Goal: Transaction & Acquisition: Purchase product/service

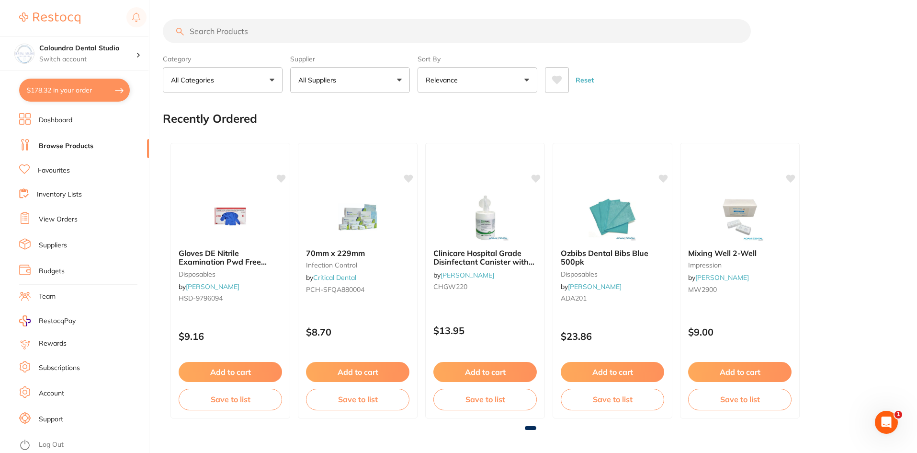
click at [88, 96] on button "$178.32 in your order" at bounding box center [74, 90] width 111 height 23
checkbox input "true"
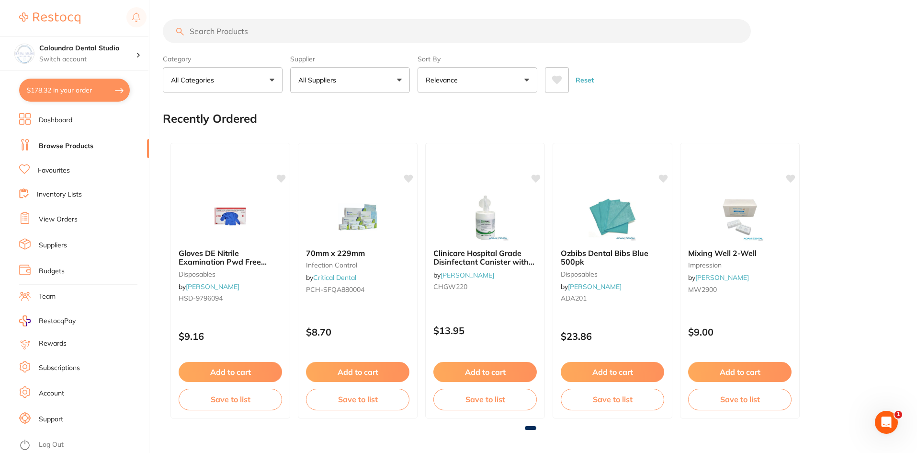
checkbox input "true"
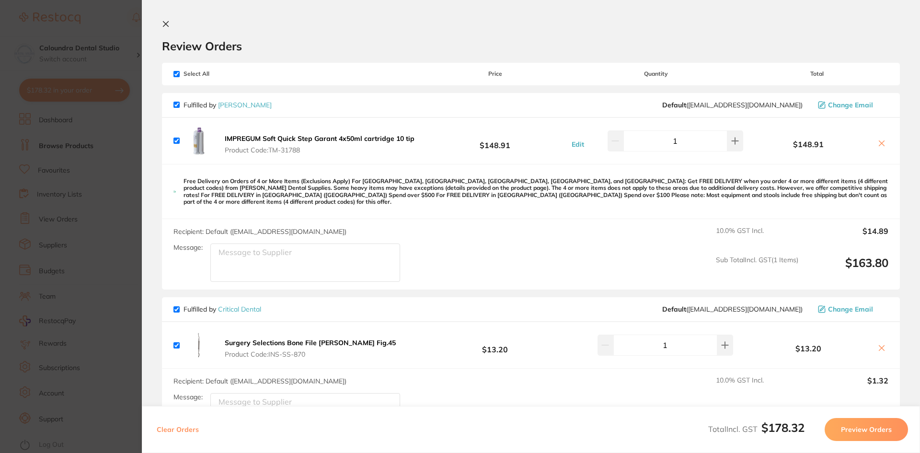
click at [163, 20] on icon at bounding box center [166, 24] width 8 height 8
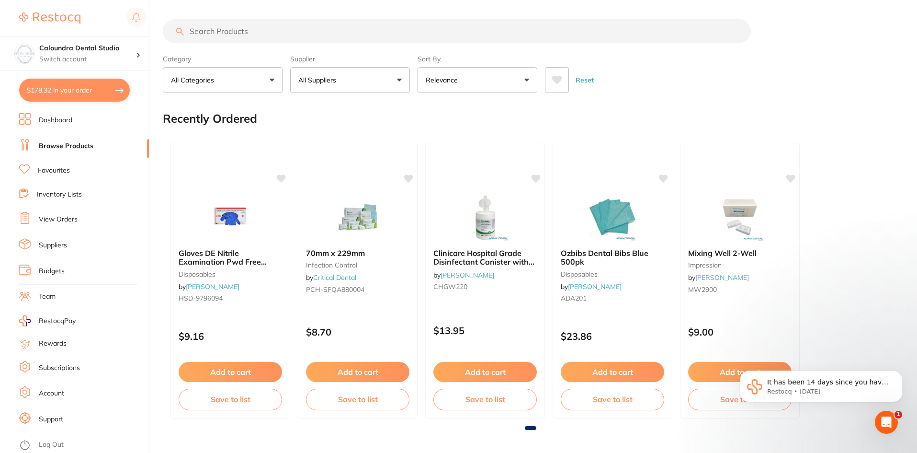
click at [232, 37] on input "search" at bounding box center [457, 31] width 588 height 24
click at [380, 80] on button "All Suppliers" at bounding box center [350, 80] width 120 height 26
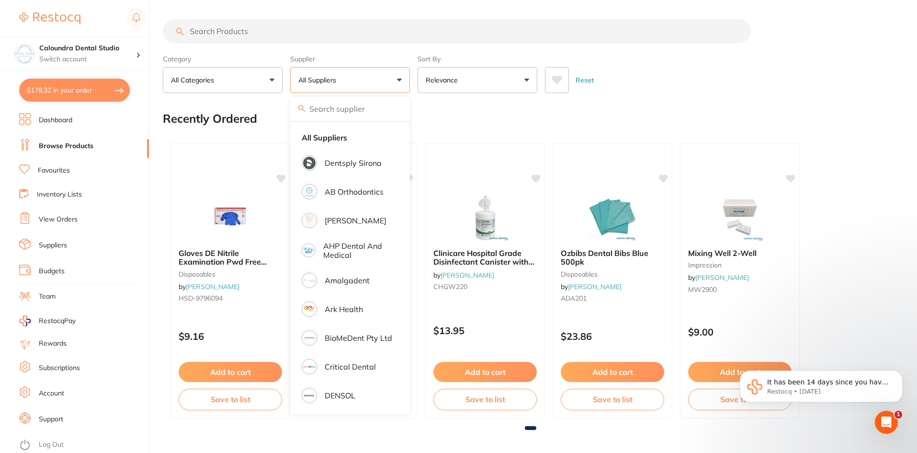
click at [212, 32] on input "search" at bounding box center [457, 31] width 588 height 24
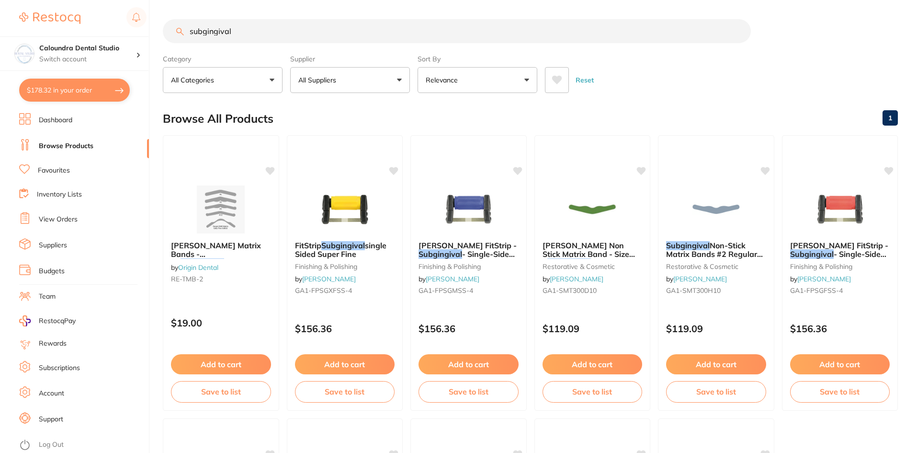
type input "subgingival"
click at [333, 78] on p "All Suppliers" at bounding box center [319, 80] width 42 height 10
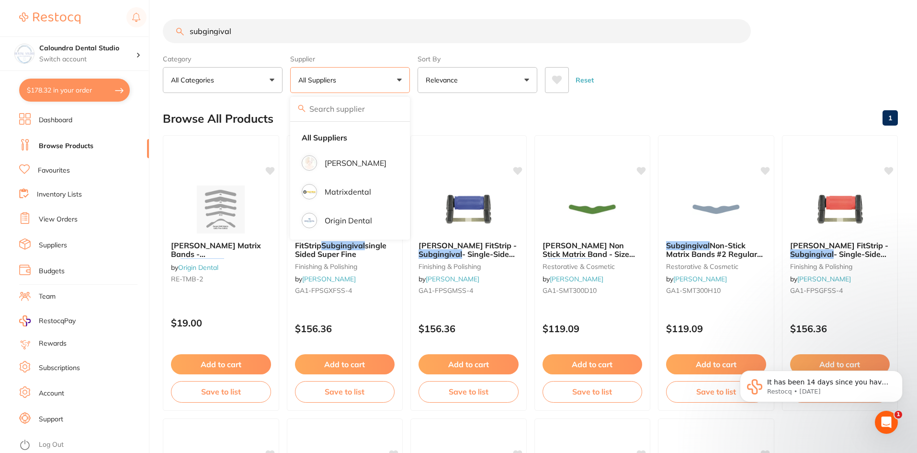
click at [465, 114] on div "Browse All Products 1" at bounding box center [530, 119] width 735 height 32
drag, startPoint x: 260, startPoint y: 31, endPoint x: 108, endPoint y: 12, distance: 153.6
click at [108, 12] on div "$178.32 Caloundra Dental Studio Switch account Caloundra Dental Studio [GEOGRAP…" at bounding box center [458, 226] width 917 height 453
click at [314, 80] on p "All Suppliers" at bounding box center [319, 80] width 42 height 10
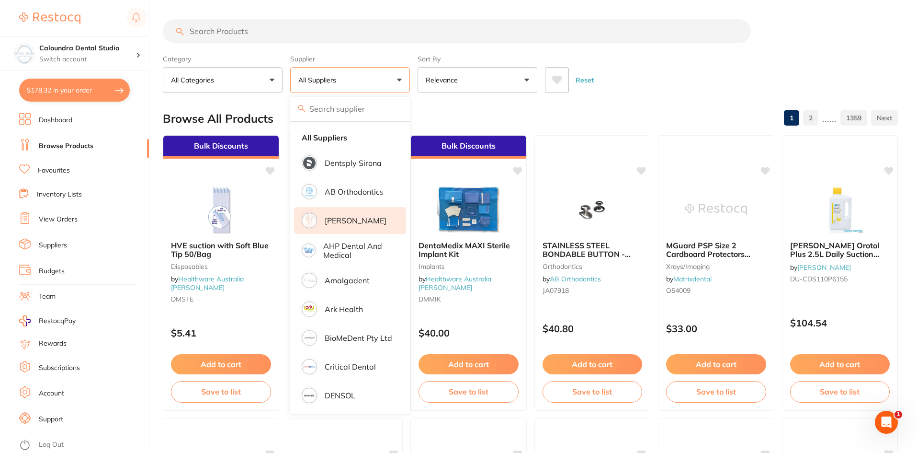
click at [347, 223] on p "[PERSON_NAME]" at bounding box center [356, 220] width 62 height 9
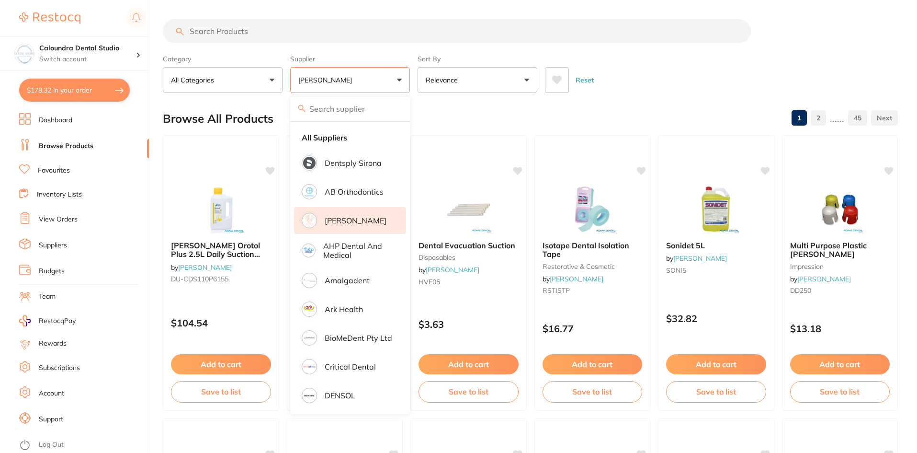
click at [209, 32] on input "search" at bounding box center [457, 31] width 588 height 24
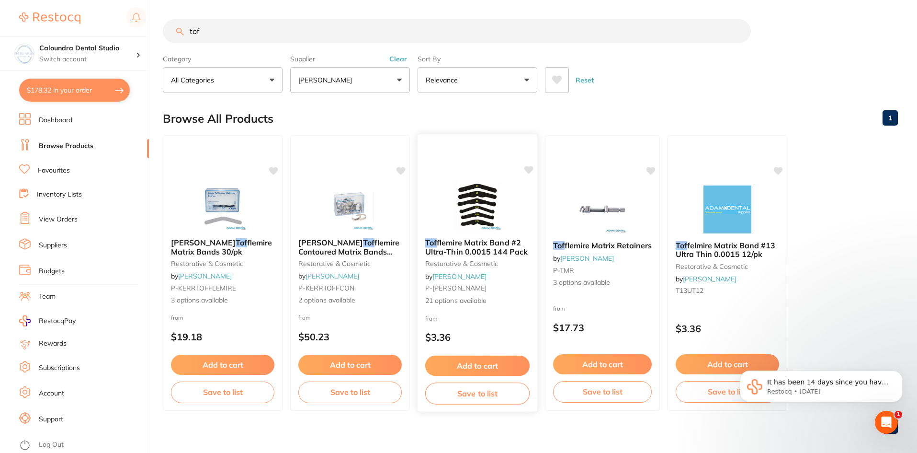
type input "tof"
click at [476, 249] on span "flemire Matrix Band #2 Ultra-Thin 0.0015 144 Pack" at bounding box center [476, 247] width 103 height 19
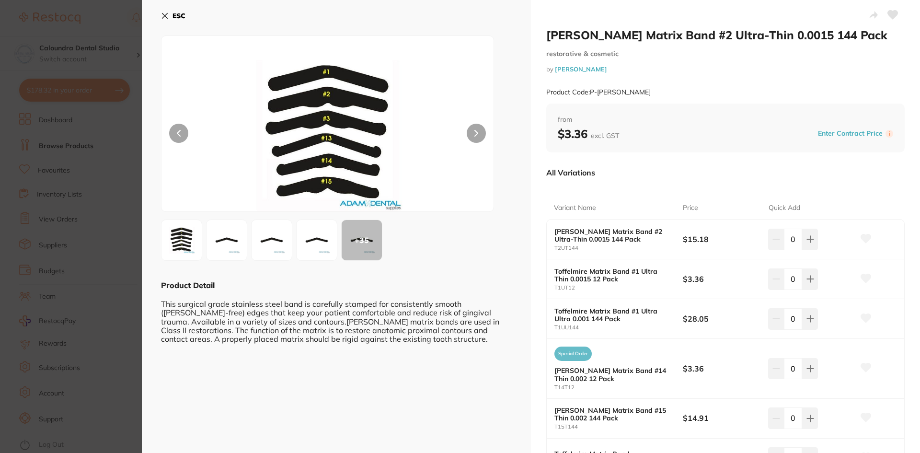
click at [116, 17] on section "[PERSON_NAME] Matrix Band #2 Ultra-Thin 0.0015 144 Pack restorative & cosmetic …" at bounding box center [460, 226] width 920 height 453
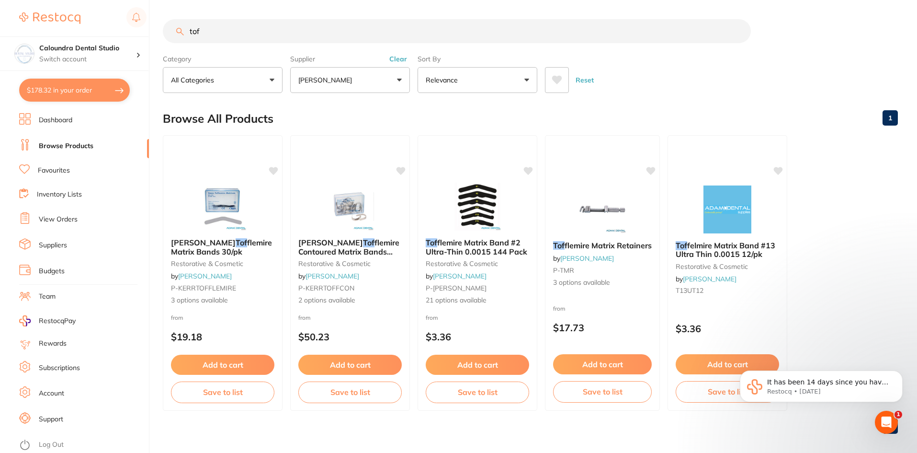
click at [216, 34] on input "tof" at bounding box center [457, 31] width 588 height 24
drag, startPoint x: 216, startPoint y: 34, endPoint x: 175, endPoint y: 29, distance: 40.5
click at [175, 29] on input "tof" at bounding box center [457, 31] width 588 height 24
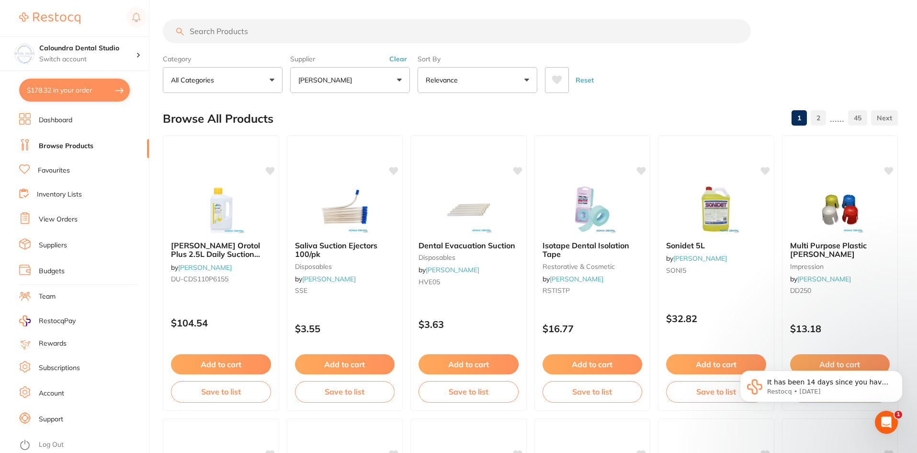
click at [357, 85] on button "[PERSON_NAME]" at bounding box center [350, 80] width 120 height 26
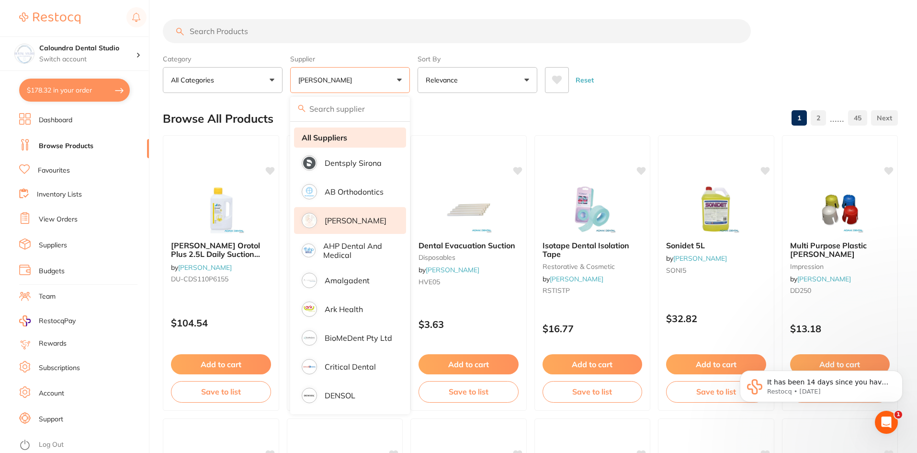
click at [324, 135] on strong "All Suppliers" at bounding box center [325, 137] width 46 height 9
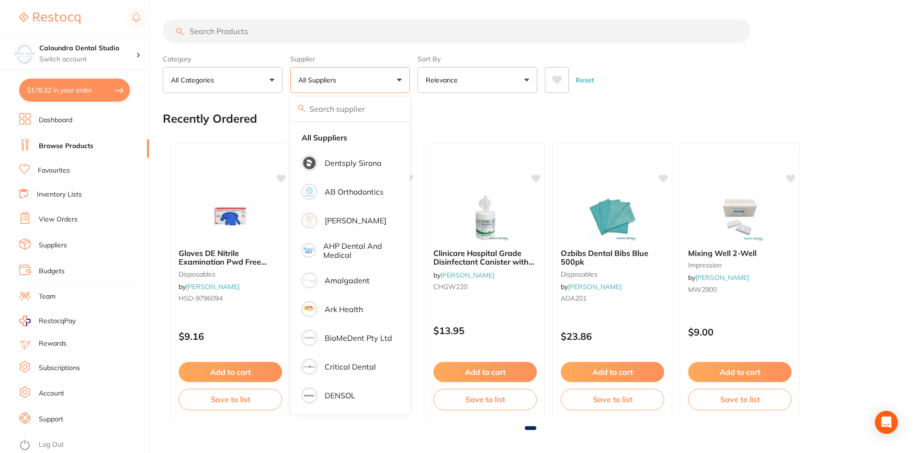
click at [209, 32] on input "search" at bounding box center [457, 31] width 588 height 24
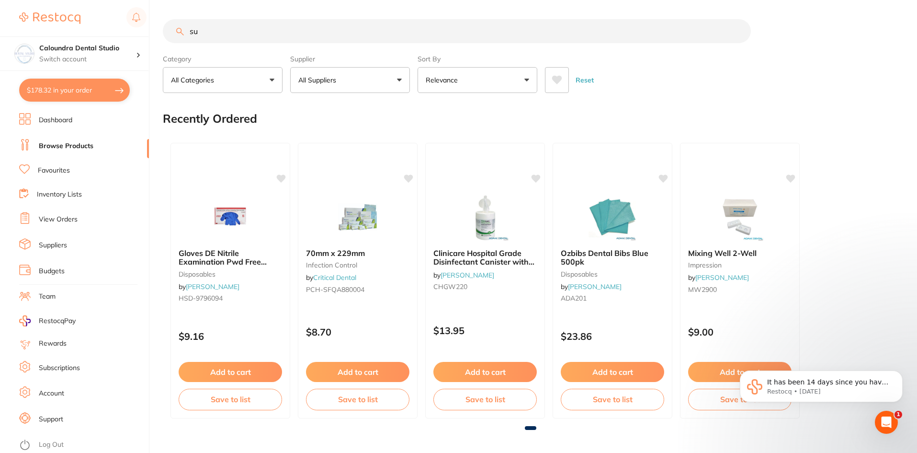
type input "sub"
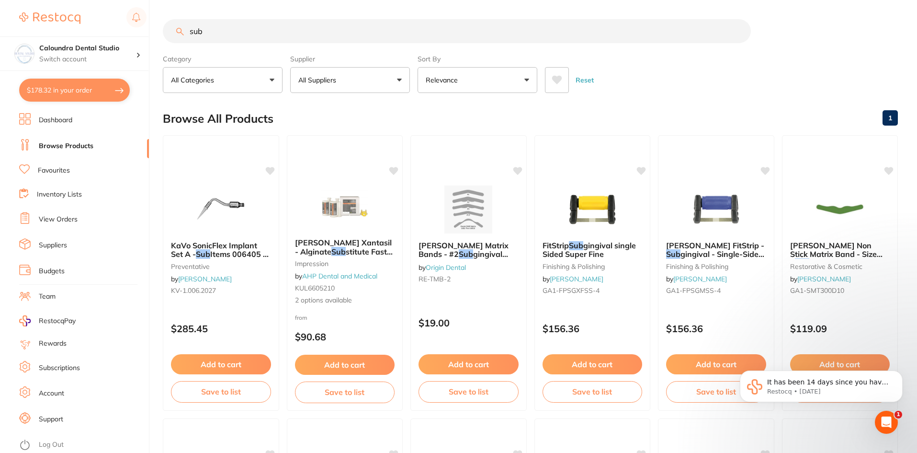
drag, startPoint x: 215, startPoint y: 29, endPoint x: 149, endPoint y: 8, distance: 68.5
click at [149, 8] on div "$178.32 Caloundra Dental Studio Switch account Caloundra Dental Studio [GEOGRAP…" at bounding box center [458, 226] width 917 height 453
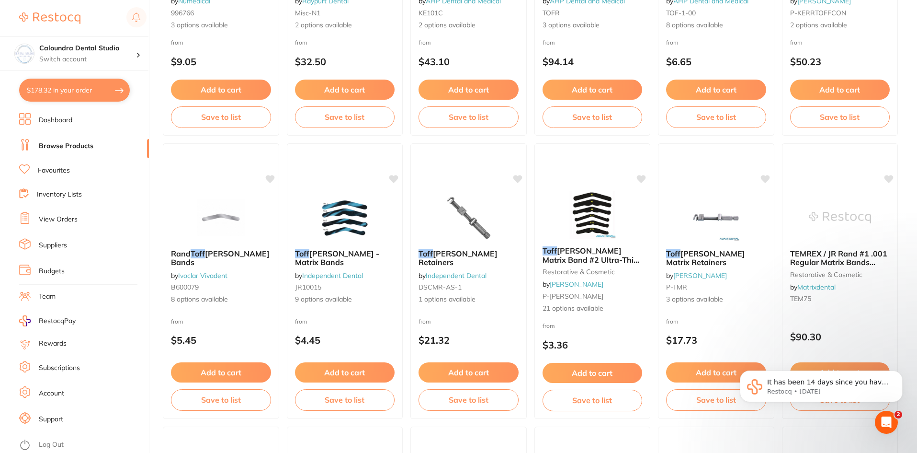
scroll to position [575, 0]
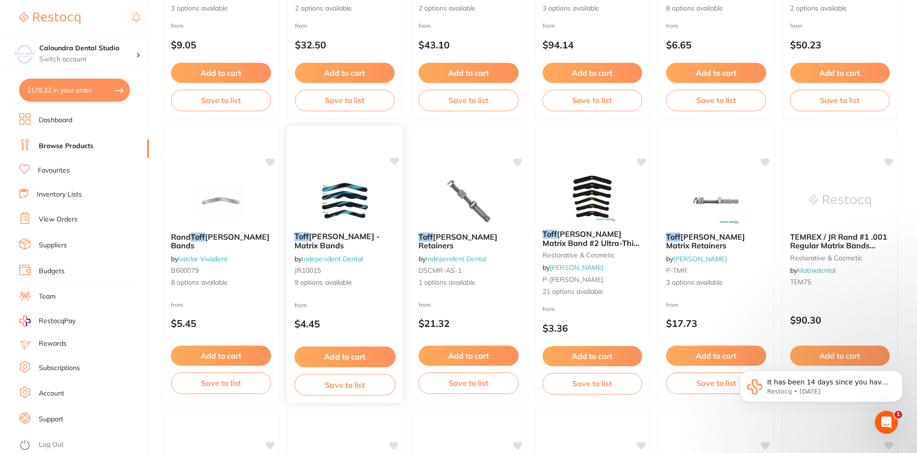
type input "toff"
click at [339, 201] on img at bounding box center [344, 200] width 63 height 48
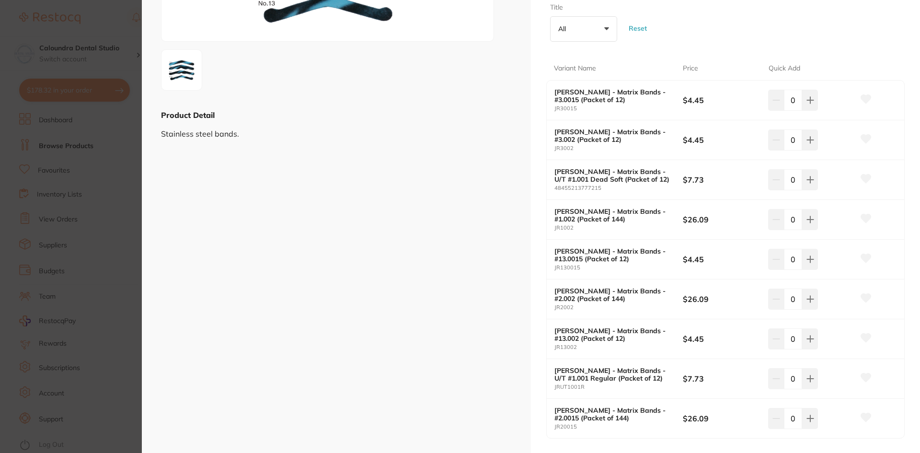
scroll to position [192, 0]
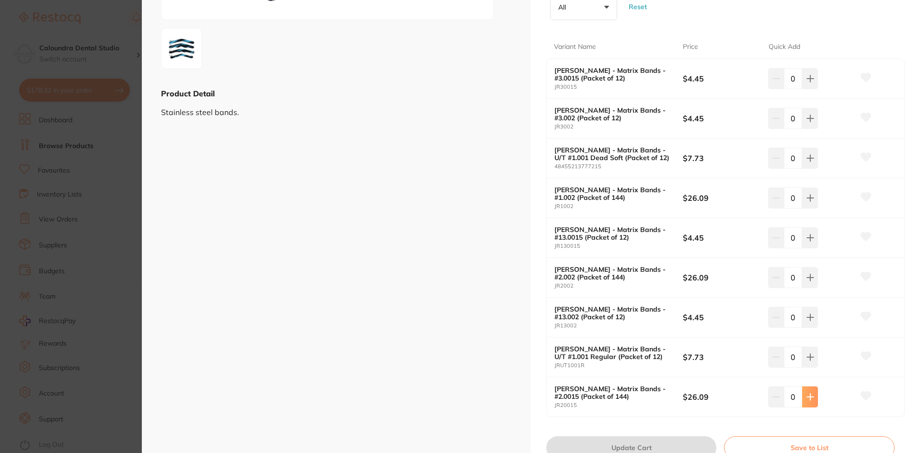
click at [810, 397] on icon at bounding box center [810, 396] width 6 height 6
type input "1"
click at [652, 443] on button "Update Cart" at bounding box center [631, 447] width 170 height 23
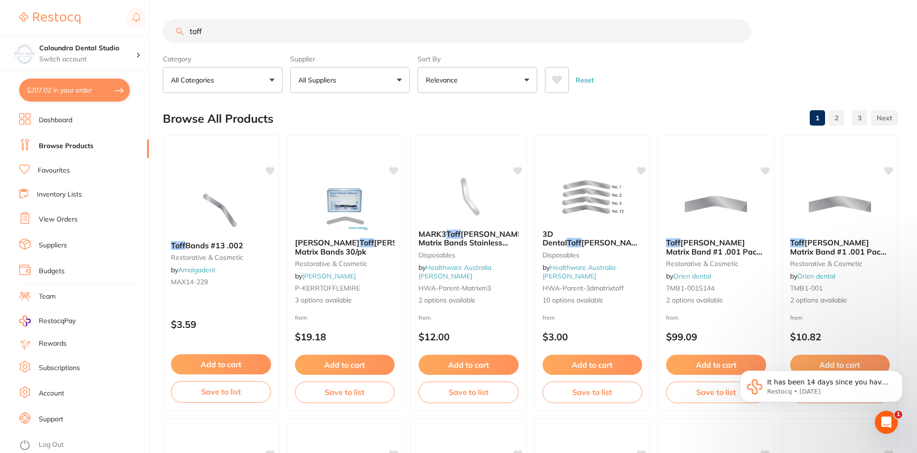
click at [79, 96] on button "$207.02 in your order" at bounding box center [74, 90] width 111 height 23
checkbox input "true"
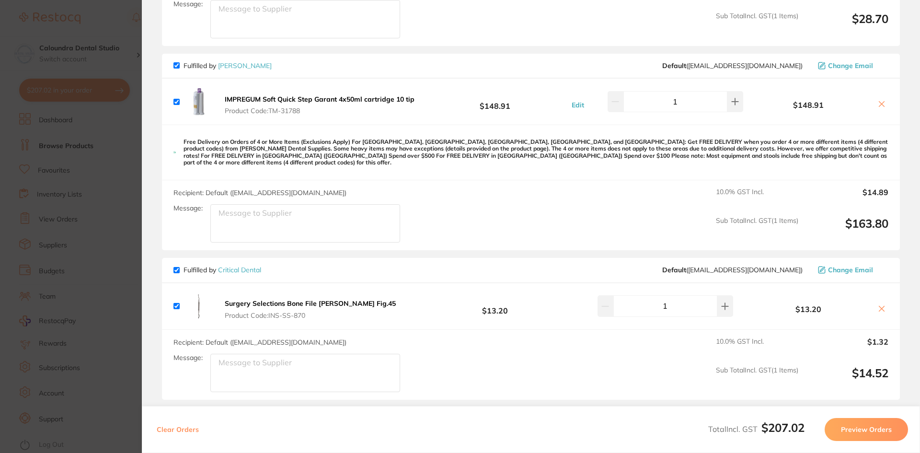
scroll to position [271, 0]
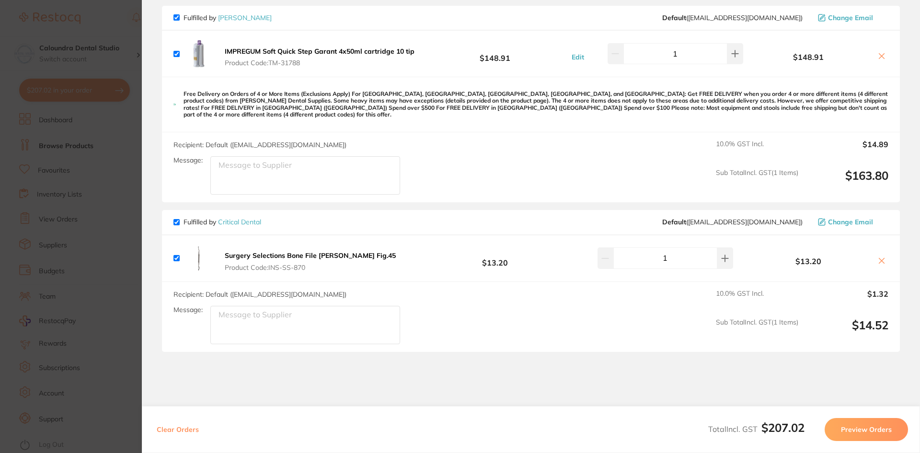
click at [97, 19] on section "Update RRP Set your pre negotiated price for this item. Item Agreed RRP (excl. …" at bounding box center [460, 226] width 920 height 453
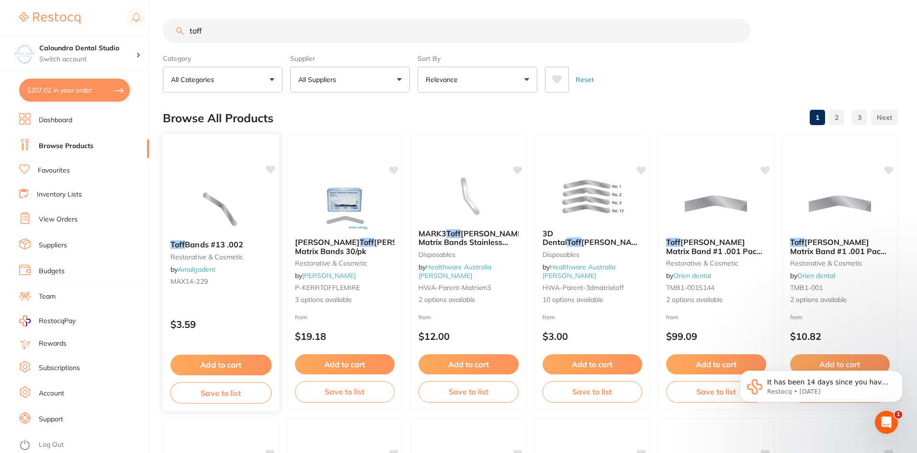
scroll to position [0, 0]
click at [64, 224] on link "View Orders" at bounding box center [58, 220] width 39 height 10
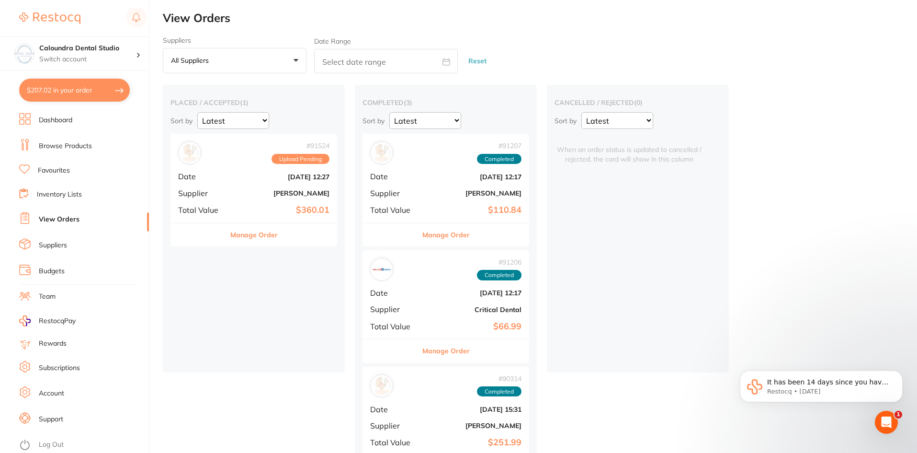
click at [277, 239] on div "Manage Order" at bounding box center [254, 234] width 167 height 23
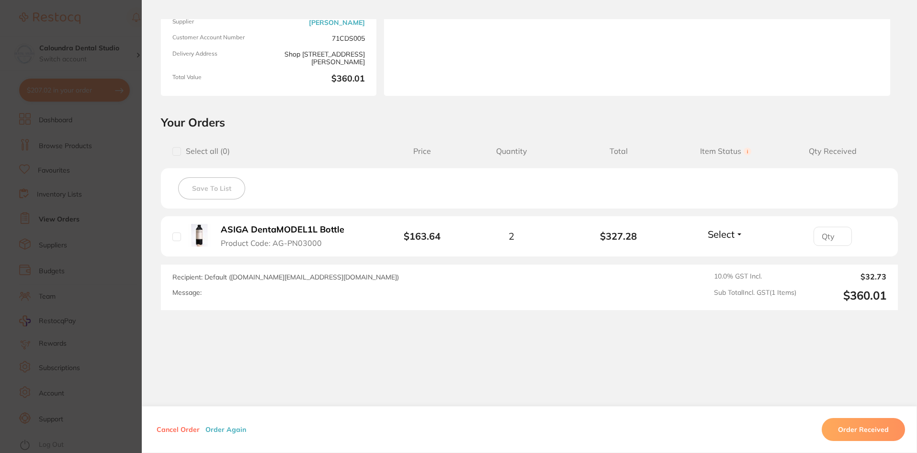
click at [172, 236] on input "checkbox" at bounding box center [176, 236] width 9 height 9
checkbox input "true"
click at [853, 431] on button "Order Received" at bounding box center [863, 429] width 83 height 23
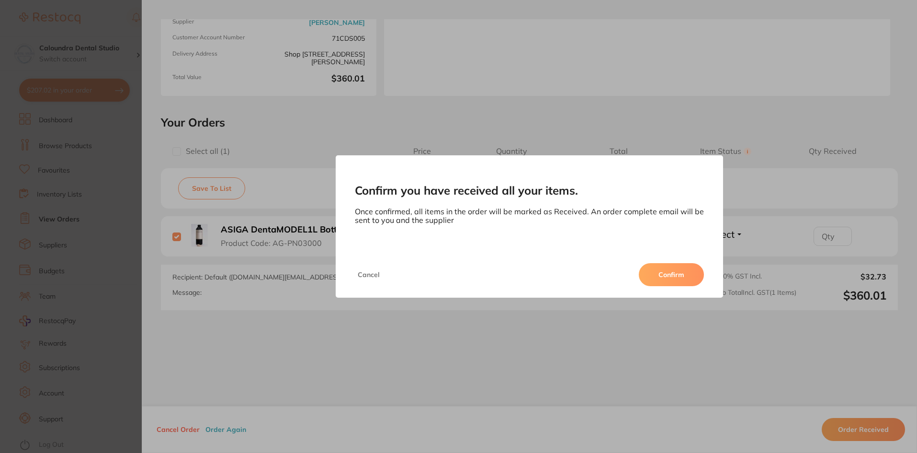
click at [695, 272] on button "Confirm" at bounding box center [671, 274] width 65 height 23
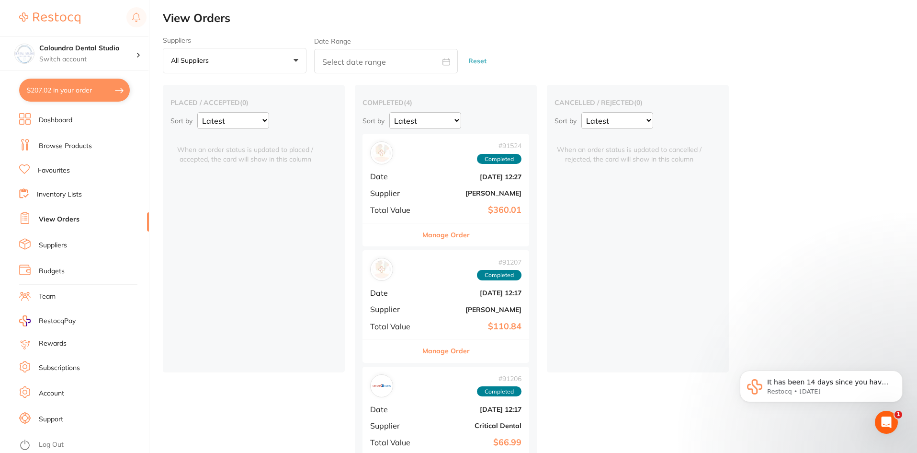
click at [414, 190] on span "Supplier" at bounding box center [394, 193] width 48 height 9
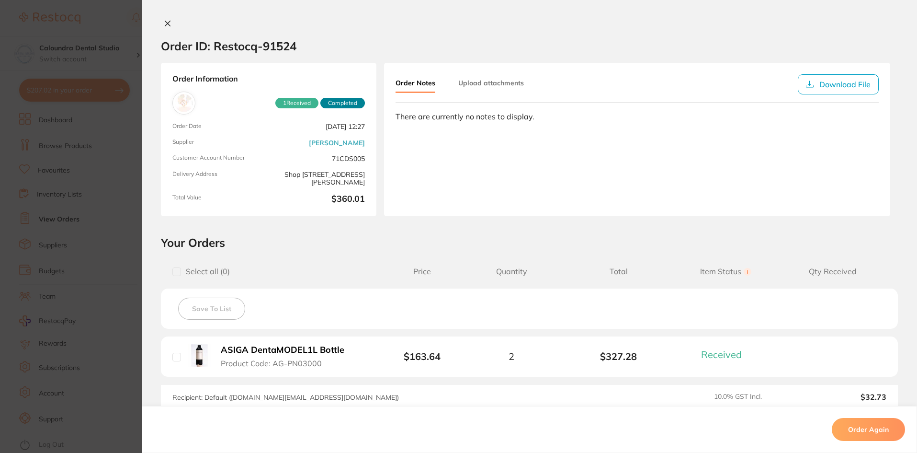
click at [478, 83] on button "Upload attachments" at bounding box center [491, 82] width 66 height 17
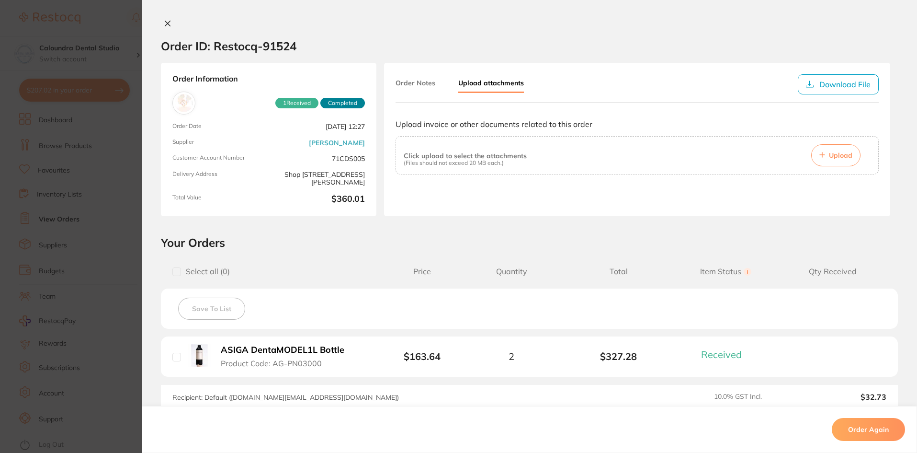
click at [829, 158] on span "Upload" at bounding box center [840, 155] width 23 height 9
click at [405, 84] on button "Order Notes" at bounding box center [416, 82] width 40 height 17
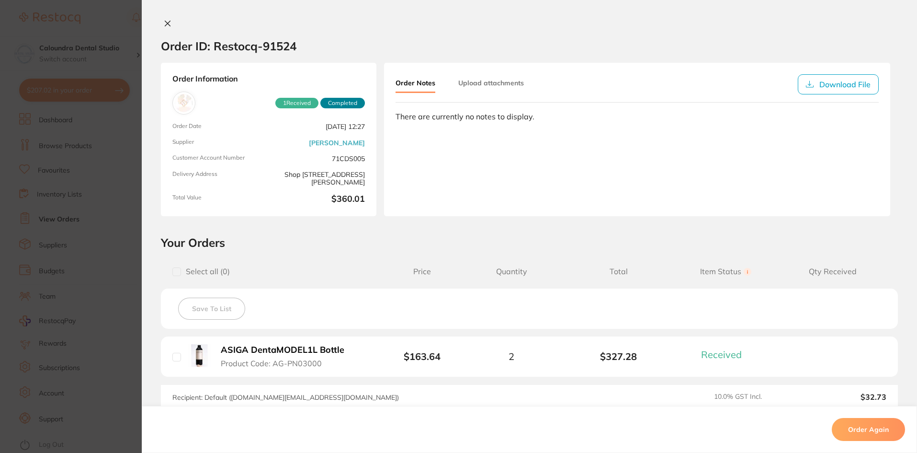
click at [492, 86] on button "Upload attachments" at bounding box center [491, 82] width 66 height 17
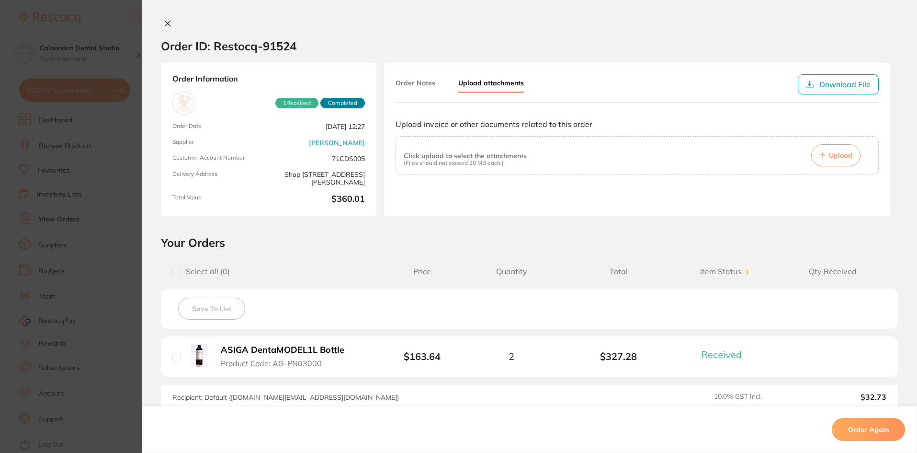
click at [834, 153] on span "Upload" at bounding box center [840, 155] width 23 height 9
click at [833, 158] on span "Upload" at bounding box center [840, 155] width 23 height 9
click at [560, 20] on div at bounding box center [530, 24] width 776 height 10
click at [164, 21] on icon at bounding box center [168, 24] width 8 height 8
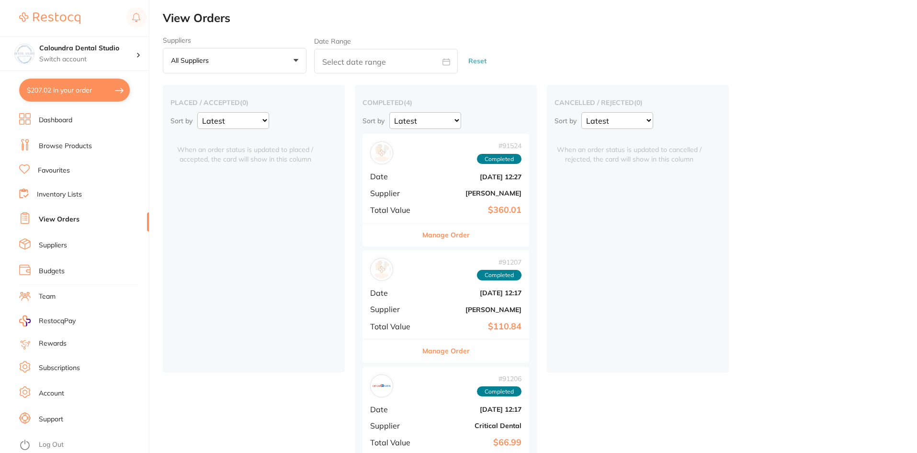
click at [657, 230] on div "cancelled / rejected ( 0 ) Sort by Latest Notification When an order status is …" at bounding box center [638, 228] width 182 height 287
